Goal: Task Accomplishment & Management: Manage account settings

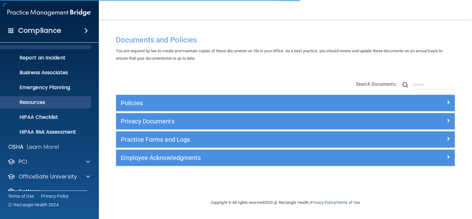
scroll to position [37, 0]
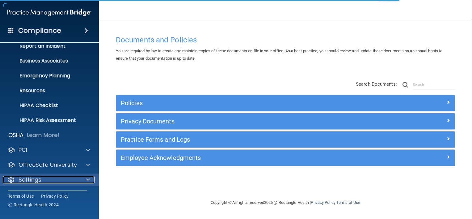
click at [44, 176] on div "Settings" at bounding box center [41, 179] width 77 height 7
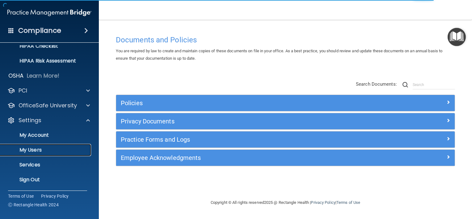
click at [49, 149] on p "My Users" at bounding box center [46, 150] width 84 height 6
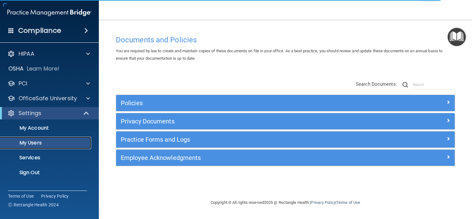
select select "20"
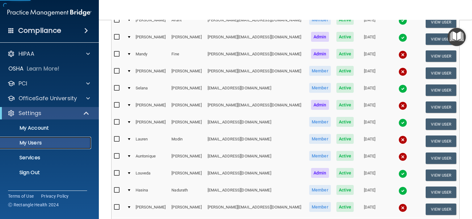
scroll to position [123, 0]
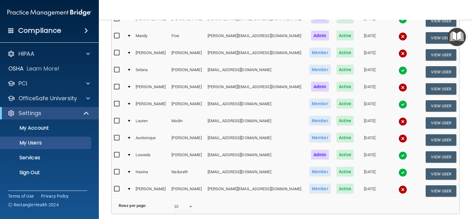
click at [132, 152] on td at bounding box center [128, 156] width 9 height 17
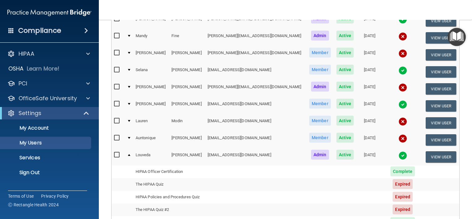
scroll to position [185, 0]
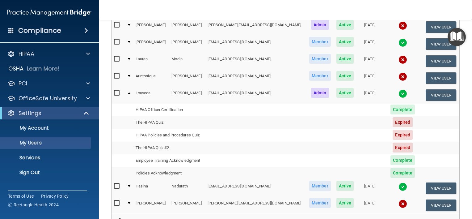
click at [398, 90] on img at bounding box center [402, 93] width 9 height 9
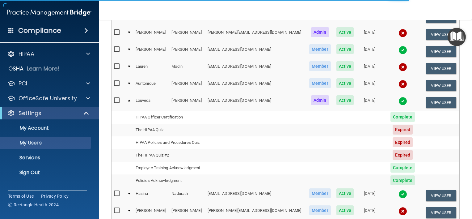
click at [128, 99] on td at bounding box center [128, 102] width 9 height 17
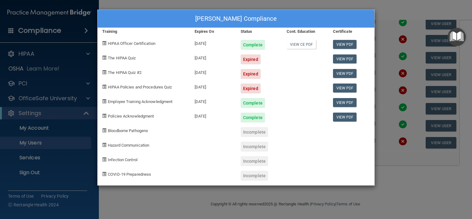
scroll to position [178, 0]
click at [165, 198] on div "Louveda Morris's Compliance Training Expires On Status Cont. Education Certific…" at bounding box center [236, 109] width 472 height 219
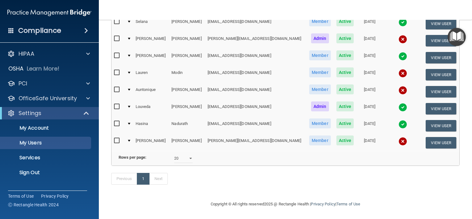
click at [128, 117] on td at bounding box center [128, 125] width 9 height 17
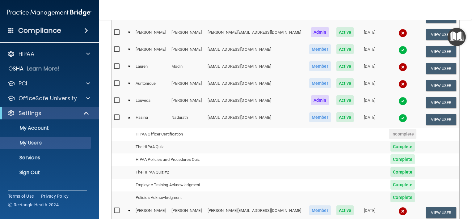
click at [131, 117] on td at bounding box center [128, 119] width 9 height 17
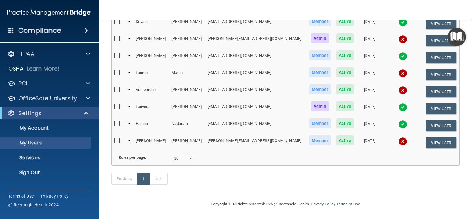
click at [131, 49] on td at bounding box center [128, 57] width 9 height 17
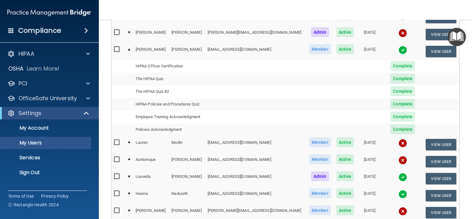
click at [131, 48] on td at bounding box center [128, 51] width 9 height 17
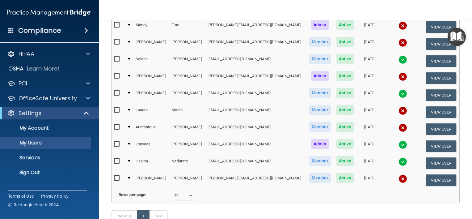
scroll to position [116, 0]
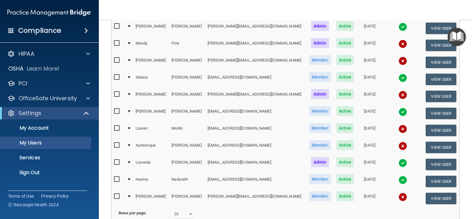
click at [131, 77] on td at bounding box center [128, 79] width 9 height 17
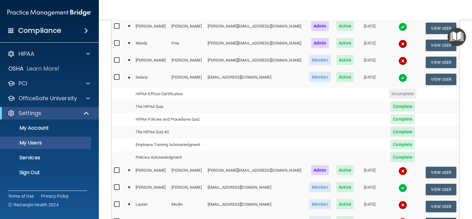
click at [131, 77] on td at bounding box center [128, 79] width 9 height 17
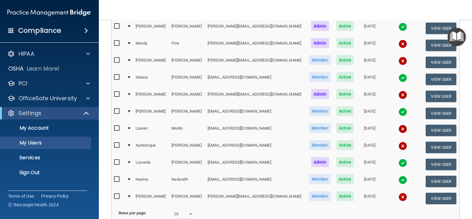
scroll to position [54, 0]
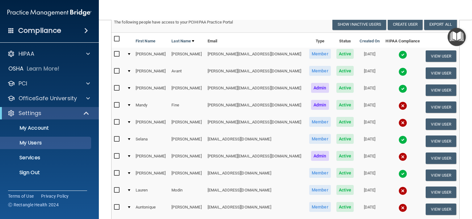
click at [130, 70] on div at bounding box center [129, 71] width 2 height 2
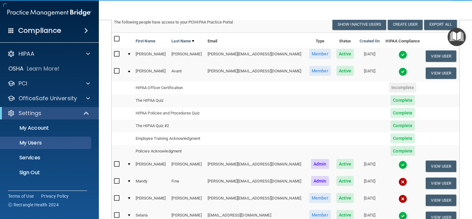
click at [130, 70] on div at bounding box center [129, 71] width 2 height 2
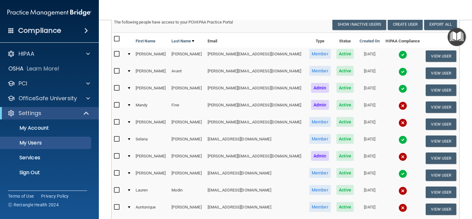
click at [130, 53] on div at bounding box center [129, 54] width 2 height 2
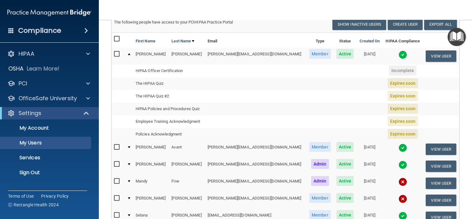
click at [131, 53] on td at bounding box center [128, 56] width 9 height 17
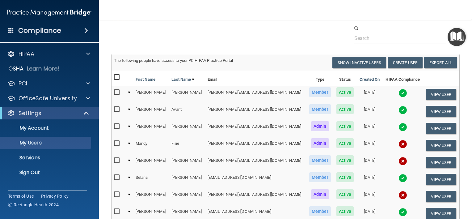
scroll to position [0, 0]
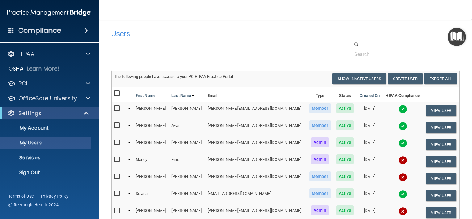
click at [130, 109] on td at bounding box center [128, 110] width 9 height 17
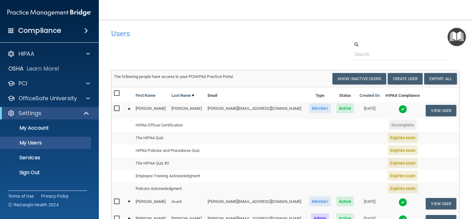
click at [333, 141] on td at bounding box center [344, 137] width 23 height 13
click at [393, 136] on span "Expires soon" at bounding box center [402, 137] width 30 height 10
click at [430, 113] on button "View User" at bounding box center [440, 110] width 31 height 11
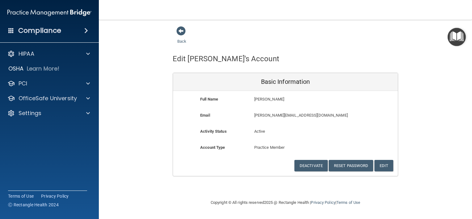
click at [452, 39] on img "Open Resource Center" at bounding box center [456, 37] width 18 height 18
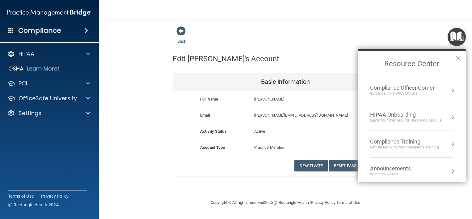
click at [411, 116] on div "HIPAA Onboarding" at bounding box center [405, 114] width 71 height 7
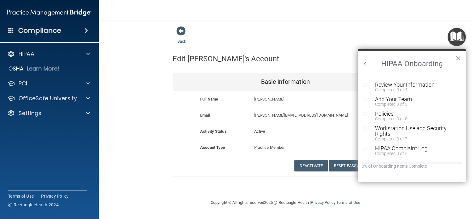
click at [364, 63] on button "Back to Resource Center Home" at bounding box center [365, 63] width 6 height 6
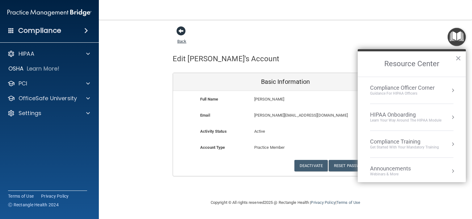
click at [183, 31] on span at bounding box center [180, 30] width 9 height 9
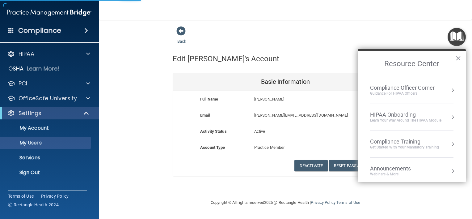
select select "20"
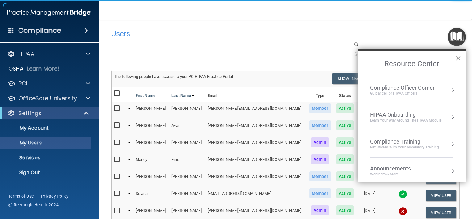
click at [457, 58] on button "×" at bounding box center [458, 58] width 6 height 10
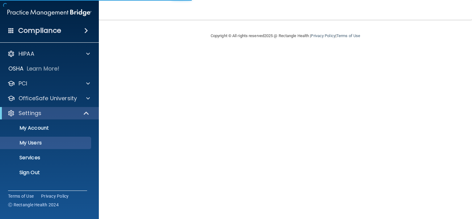
select select "20"
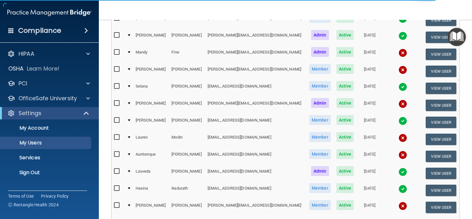
scroll to position [123, 0]
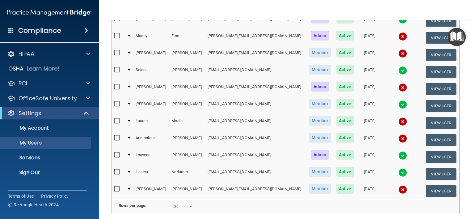
click at [130, 154] on div at bounding box center [129, 155] width 2 height 2
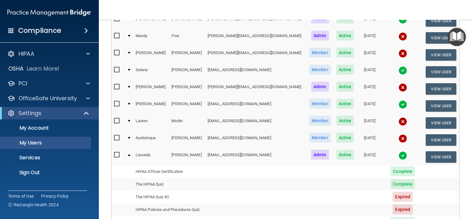
click at [130, 154] on div at bounding box center [129, 155] width 2 height 2
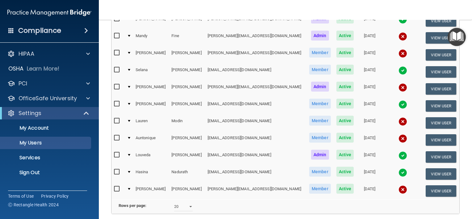
scroll to position [62, 0]
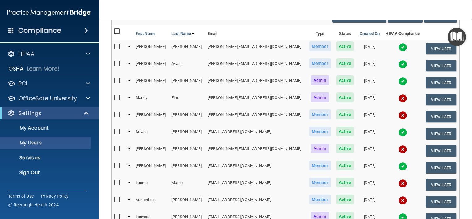
click at [255, 2] on nav "Toggle navigation Daniel Dorn daniel@serenecowellness.com Manage My Enterprise …" at bounding box center [285, 10] width 373 height 20
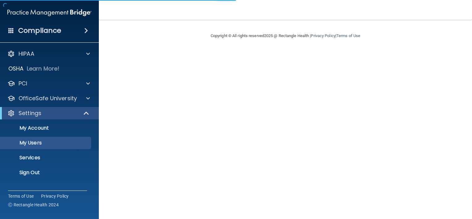
select select "20"
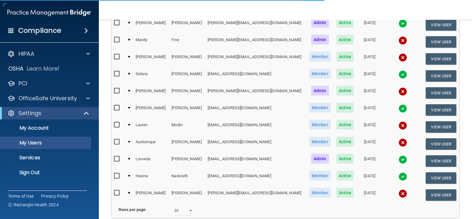
scroll to position [123, 0]
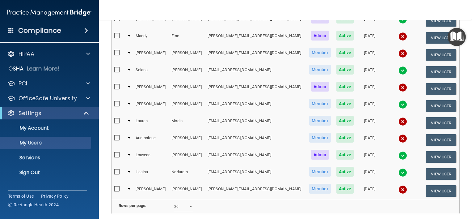
click at [131, 153] on td at bounding box center [128, 156] width 9 height 17
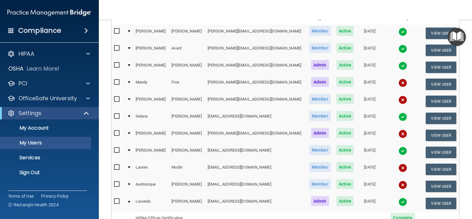
scroll to position [0, 0]
